Goal: Transaction & Acquisition: Purchase product/service

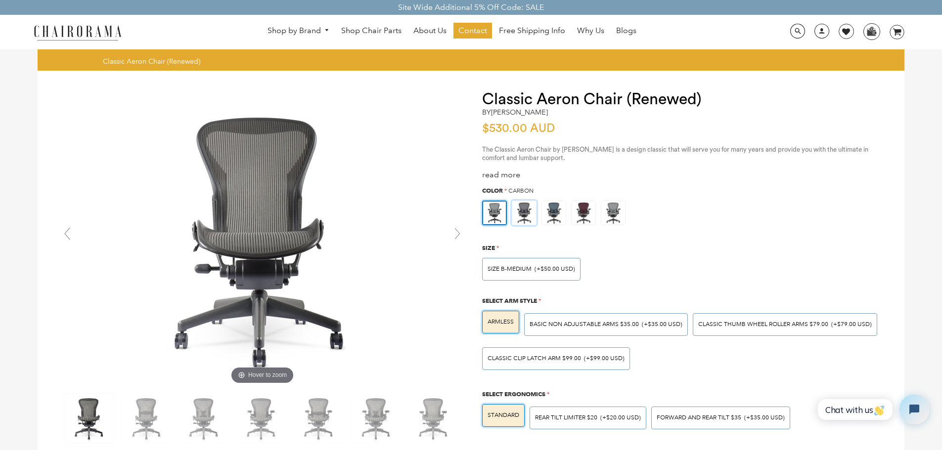
click at [532, 209] on img at bounding box center [524, 213] width 24 height 24
click at [0, 0] on input "radio" at bounding box center [0, 0] width 0 height 0
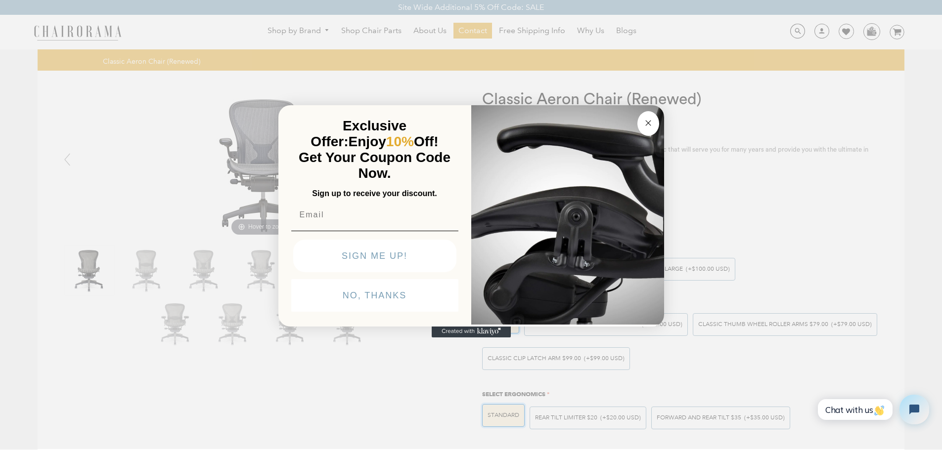
click at [653, 122] on circle "Close dialog" at bounding box center [647, 122] width 11 height 11
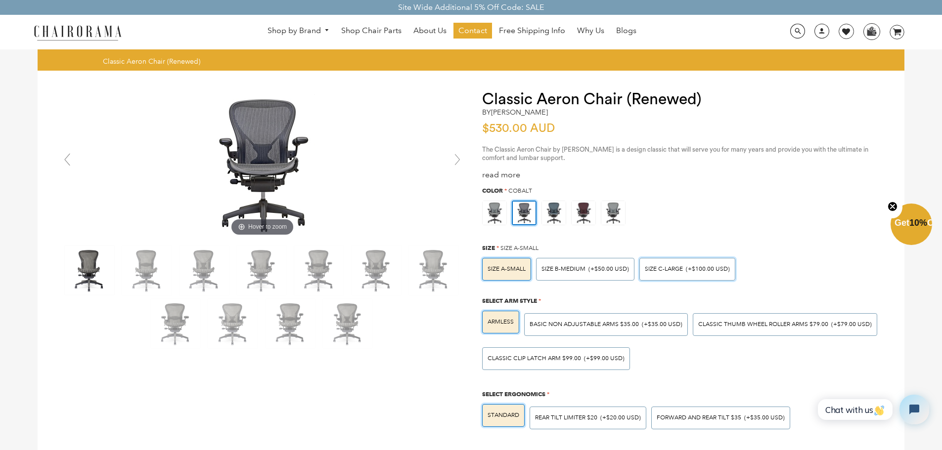
click at [674, 273] on span "SIZE C-LARGE" at bounding box center [664, 269] width 38 height 7
click at [0, 0] on input "SIZE C-LARGE (+$100.00 USD)" at bounding box center [0, 0] width 0 height 0
click at [559, 212] on img at bounding box center [554, 213] width 24 height 24
click at [0, 0] on input "radio" at bounding box center [0, 0] width 0 height 0
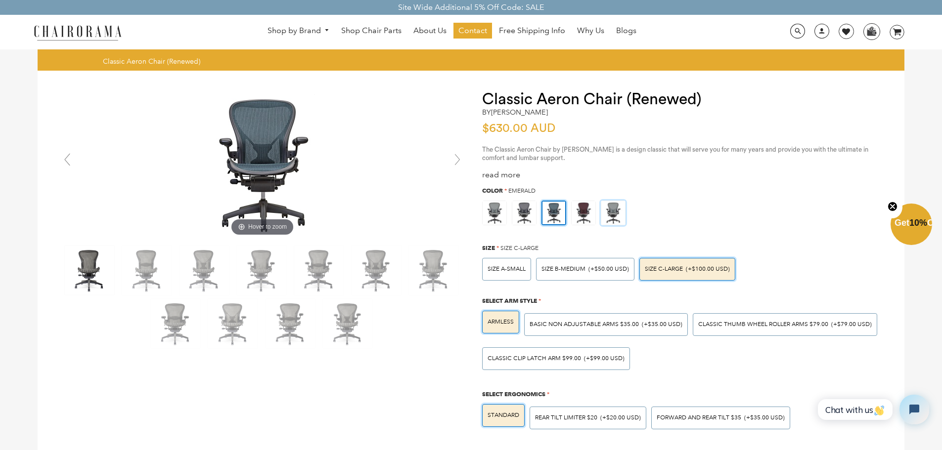
click at [619, 216] on img at bounding box center [613, 213] width 24 height 24
click at [0, 0] on input "radio" at bounding box center [0, 0] width 0 height 0
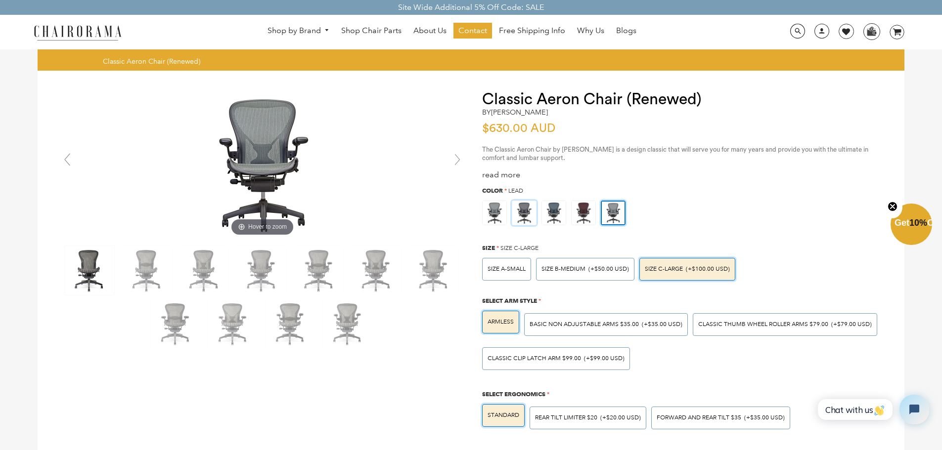
click at [527, 211] on img at bounding box center [524, 213] width 24 height 24
click at [0, 0] on input "radio" at bounding box center [0, 0] width 0 height 0
click at [683, 267] on div "SIZE C-LARGE (+$100.00 USD)" at bounding box center [687, 270] width 85 height 6
click at [0, 0] on input "SIZE C-LARGE (+$100.00 USD)" at bounding box center [0, 0] width 0 height 0
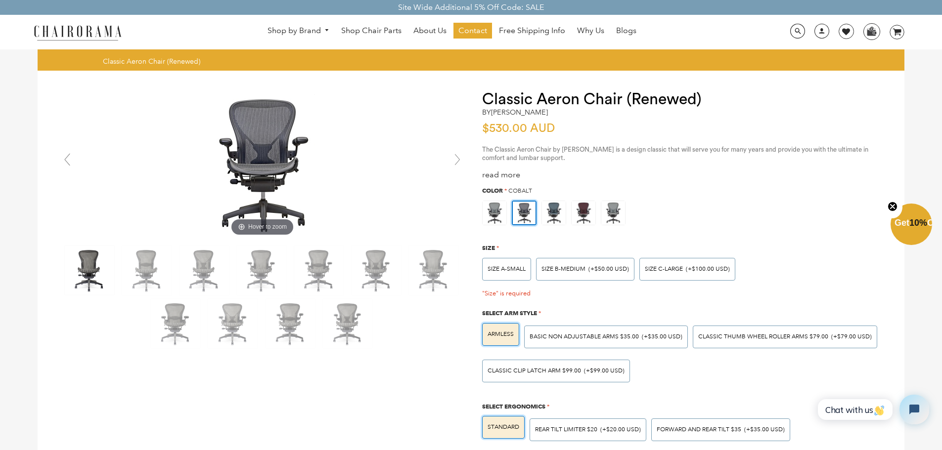
click at [790, 234] on div "Color * Cobalt "Color" is required Size * SIZE A-SMALL SIZE B-MEDIUM (+$50.00 U…" at bounding box center [683, 421] width 402 height 482
click at [715, 265] on div "SIZE C-LARGE (+$100.00 USD)" at bounding box center [687, 269] width 96 height 23
click at [0, 0] on input "SIZE C-LARGE (+$100.00 USD)" at bounding box center [0, 0] width 0 height 0
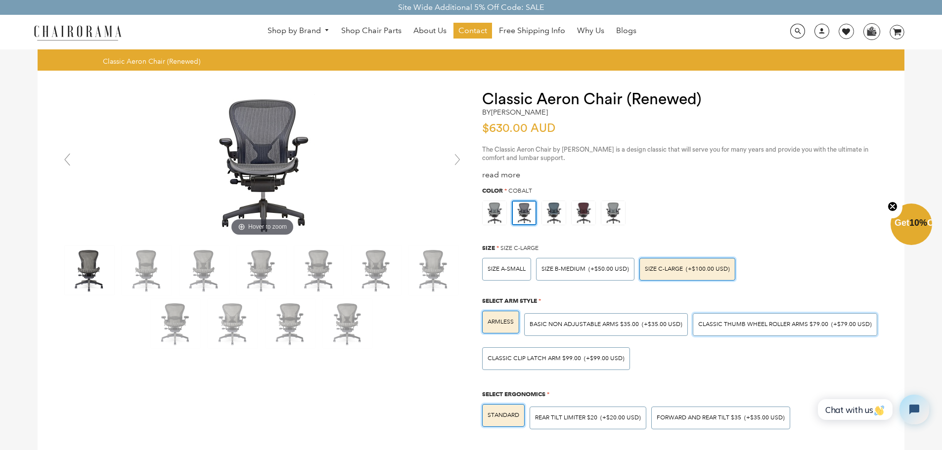
click at [738, 326] on span "Classic Thumb Wheel Roller Arms $79.00" at bounding box center [763, 324] width 130 height 7
click at [0, 0] on input "Classic Thumb Wheel Roller Arms $79.00 (+$79.00 USD)" at bounding box center [0, 0] width 0 height 0
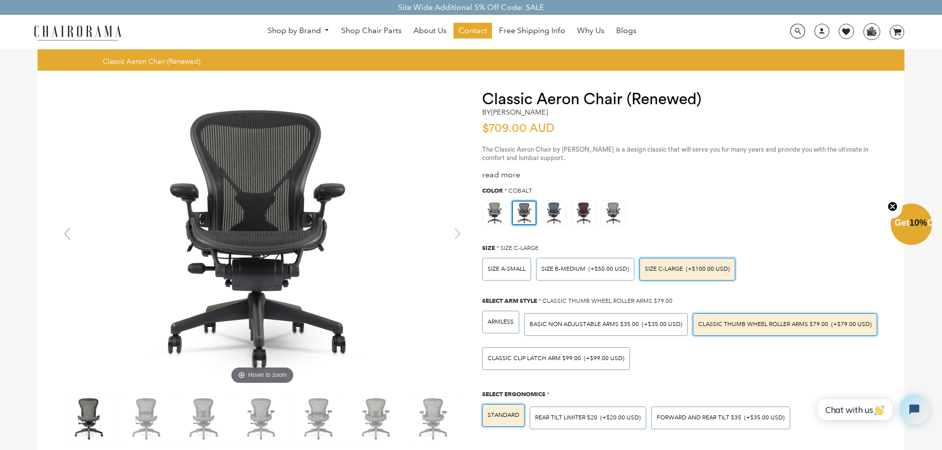
scroll to position [49, 0]
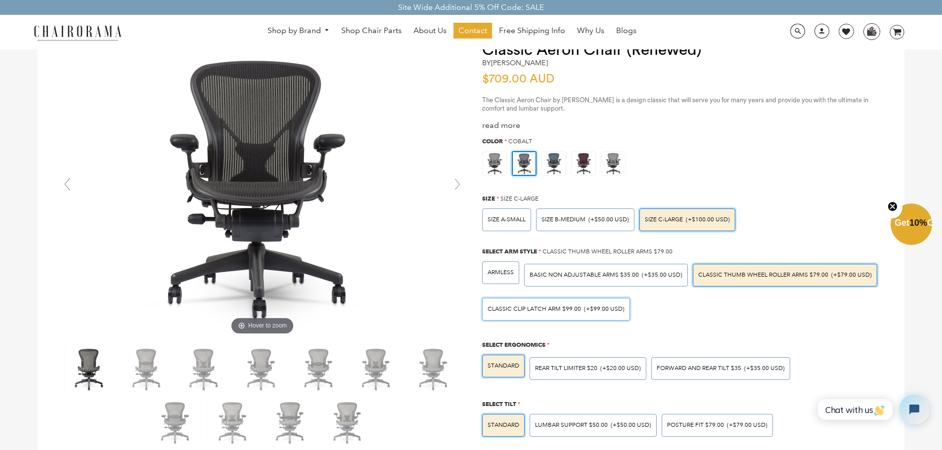
click at [614, 314] on div "Classic Clip Latch Arm $99.00 (+$99.00 USD)" at bounding box center [556, 309] width 148 height 23
click at [0, 0] on input "Classic Clip Latch Arm $99.00 (+$99.00 USD)" at bounding box center [0, 0] width 0 height 0
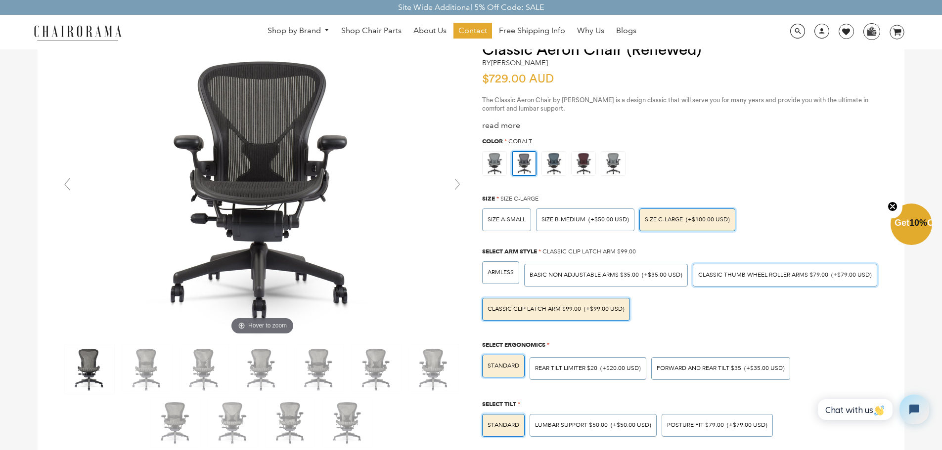
click at [746, 276] on span "Classic Thumb Wheel Roller Arms $79.00" at bounding box center [763, 274] width 130 height 7
click at [0, 0] on input "Classic Thumb Wheel Roller Arms $79.00 (+$79.00 USD)" at bounding box center [0, 0] width 0 height 0
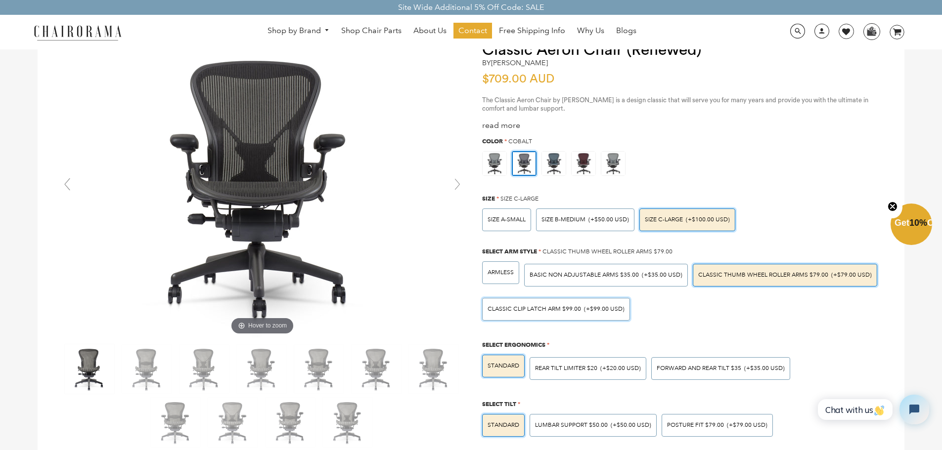
click at [602, 308] on span "(+$99.00 USD)" at bounding box center [604, 310] width 41 height 6
click at [0, 0] on input "Classic Clip Latch Arm $99.00 (+$99.00 USD)" at bounding box center [0, 0] width 0 height 0
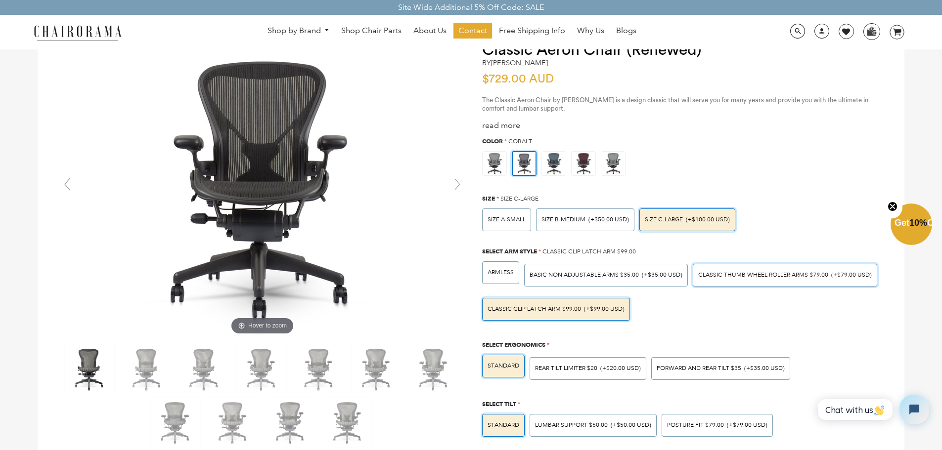
click at [742, 280] on div "Classic Thumb Wheel Roller Arms $79.00 (+$79.00 USD)" at bounding box center [785, 275] width 184 height 23
click at [0, 0] on input "Classic Thumb Wheel Roller Arms $79.00 (+$79.00 USD)" at bounding box center [0, 0] width 0 height 0
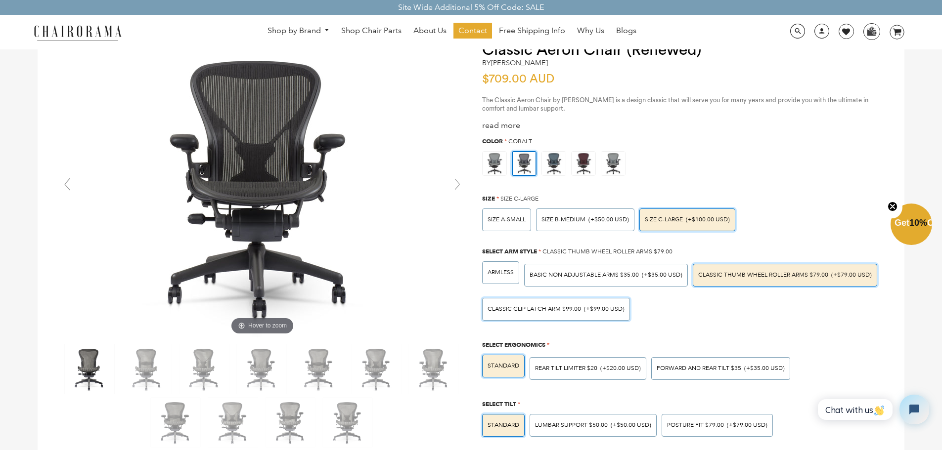
click at [626, 315] on div "Classic Clip Latch Arm $99.00 (+$99.00 USD)" at bounding box center [556, 309] width 148 height 23
click at [0, 0] on input "Classic Clip Latch Arm $99.00 (+$99.00 USD)" at bounding box center [0, 0] width 0 height 0
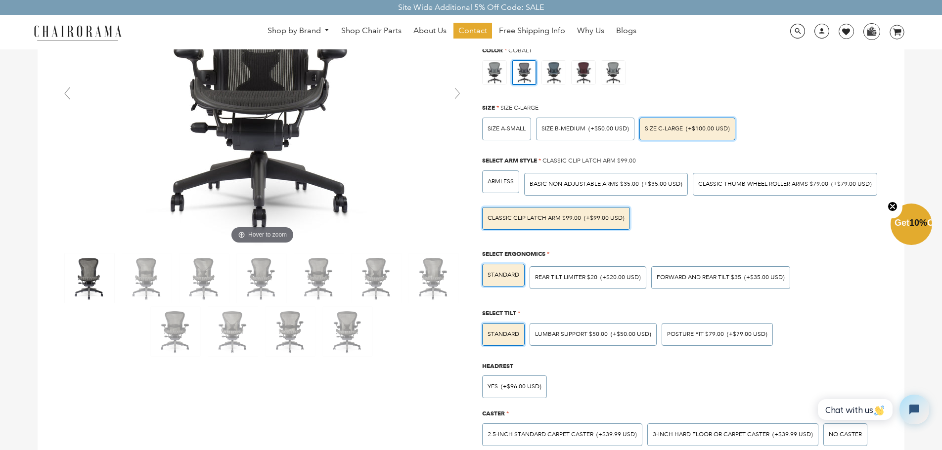
scroll to position [148, 0]
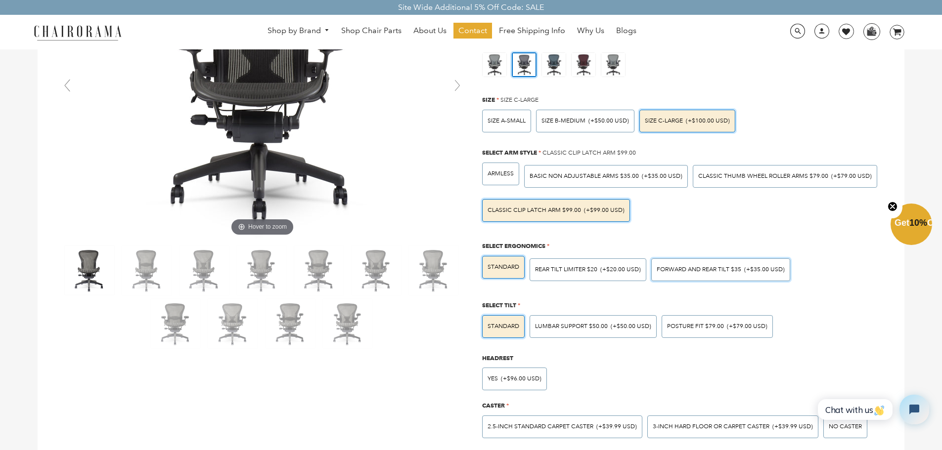
click at [717, 274] on div "Forward And Rear Tilt $35 (+$35.00 USD)" at bounding box center [720, 270] width 139 height 23
click at [0, 0] on input "Forward And Rear Tilt $35 (+$35.00 USD)" at bounding box center [0, 0] width 0 height 0
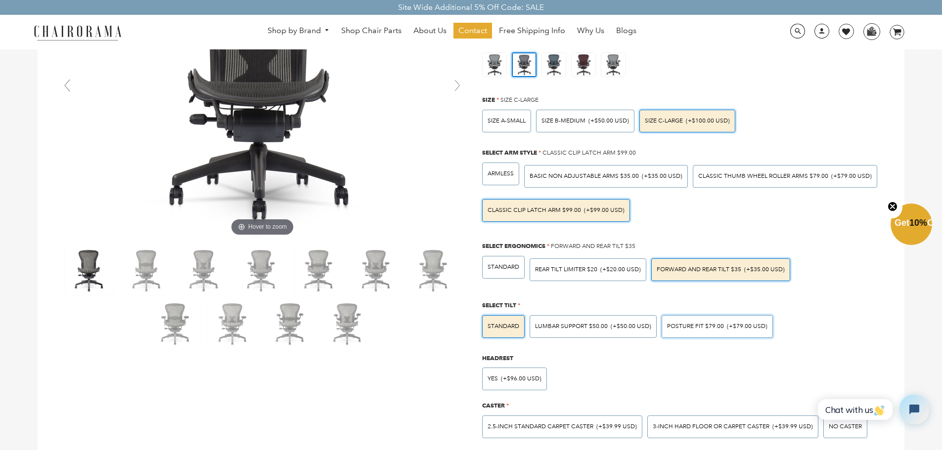
click at [667, 323] on span "POSTURE FIT $79.00" at bounding box center [695, 326] width 57 height 7
click at [0, 0] on input "POSTURE FIT $79.00 (+$79.00 USD)" at bounding box center [0, 0] width 0 height 0
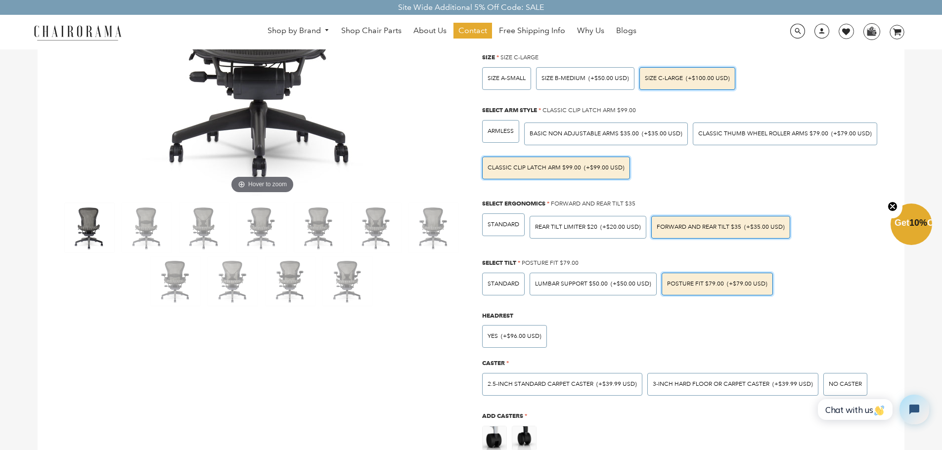
scroll to position [247, 0]
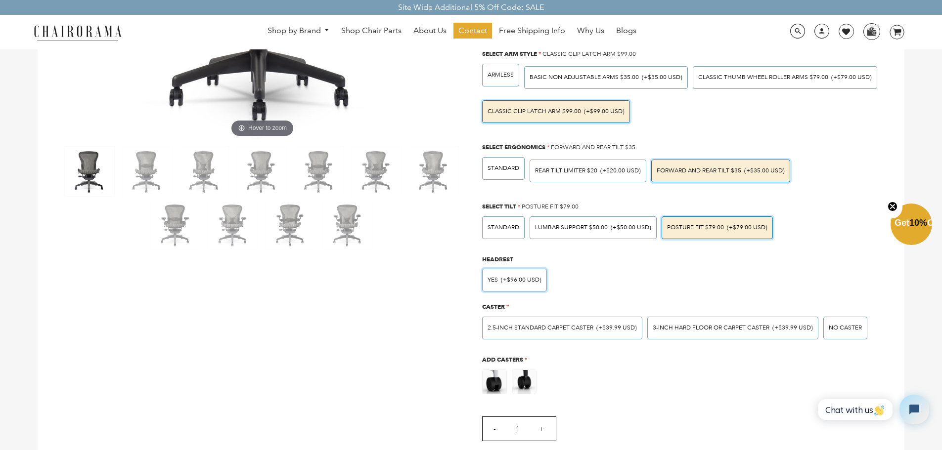
click at [514, 284] on div "Yes (+$96.00 USD)" at bounding box center [514, 280] width 65 height 23
click at [0, 0] on input "Yes (+$96.00 USD)" at bounding box center [0, 0] width 0 height 0
click at [709, 332] on div "3-inch Hard Floor or Carpet Caster (+$39.99 USD)" at bounding box center [732, 328] width 171 height 23
click at [0, 0] on input "3-inch Hard Floor or Carpet Caster (+$39.99 USD)" at bounding box center [0, 0] width 0 height 0
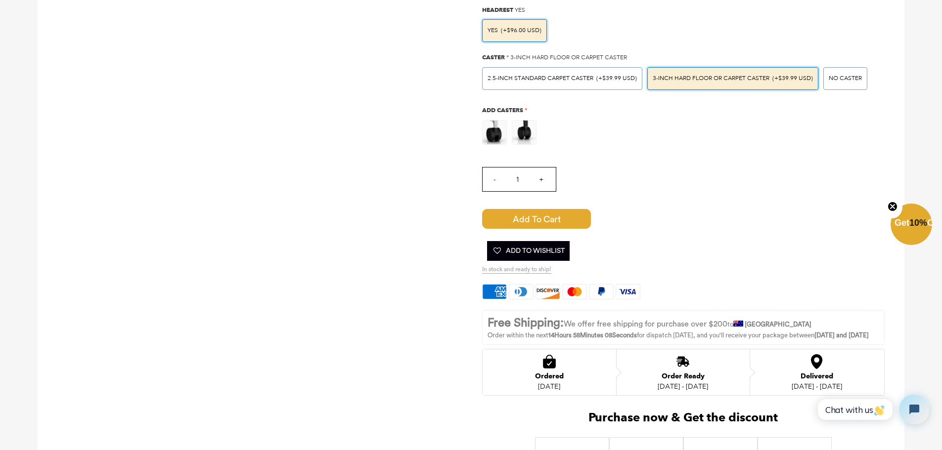
scroll to position [544, 0]
